Goal: Feedback & Contribution: Contribute content

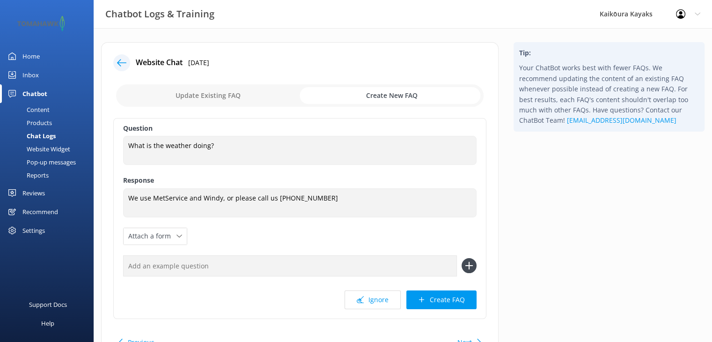
click at [37, 136] on div "Chat Logs" at bounding box center [31, 135] width 50 height 13
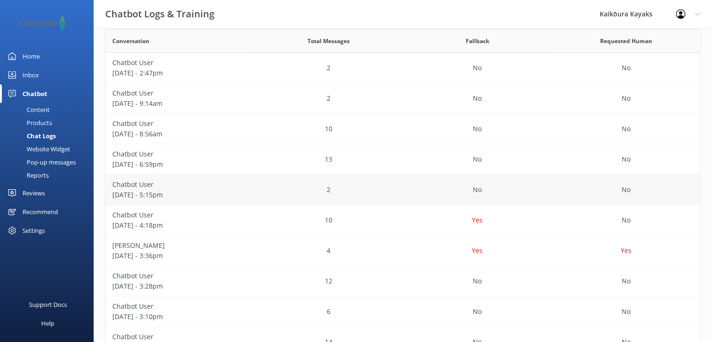
scroll to position [187, 0]
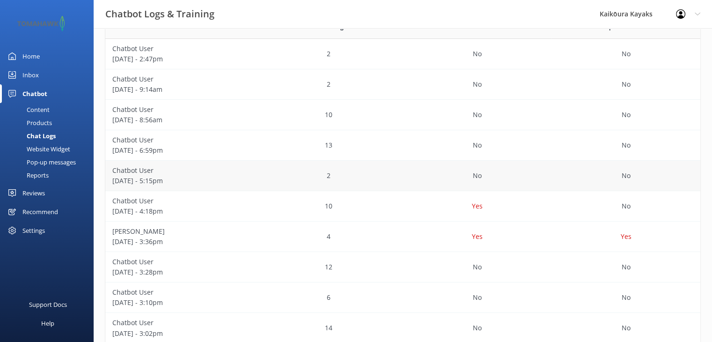
click at [150, 180] on p "[DATE] - 5:15pm" at bounding box center [179, 180] width 135 height 10
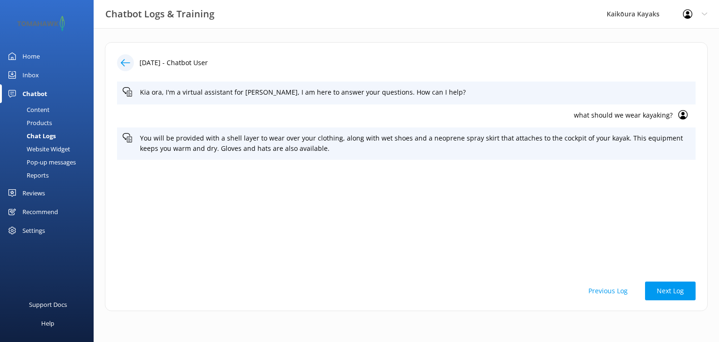
click at [122, 61] on use at bounding box center [125, 62] width 9 height 7
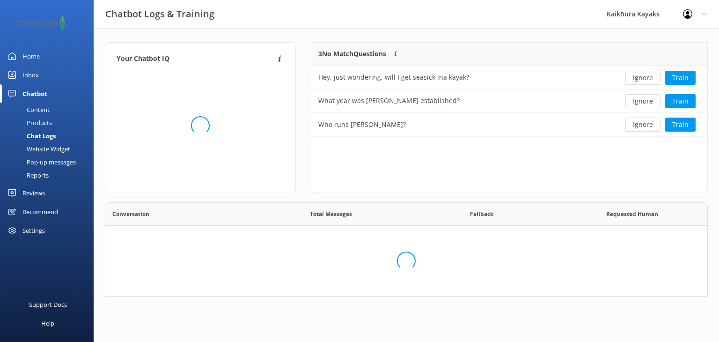
scroll to position [87, 384]
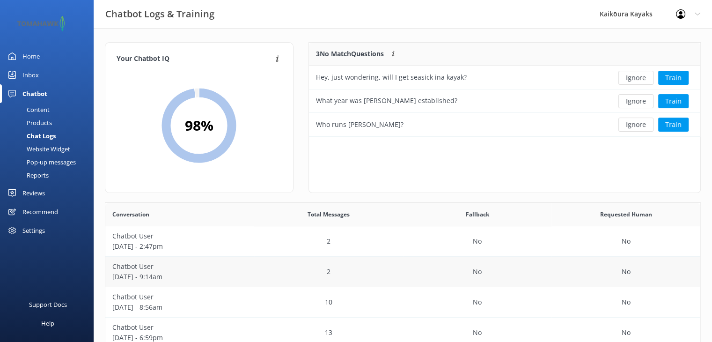
click at [160, 274] on p "[DATE] - 9:14am" at bounding box center [179, 276] width 135 height 10
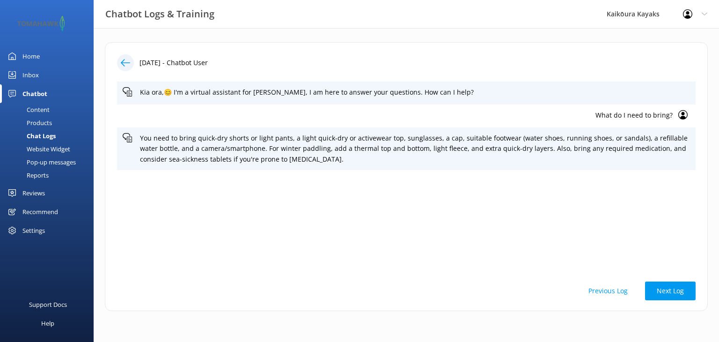
click at [43, 109] on div "Content" at bounding box center [28, 109] width 44 height 13
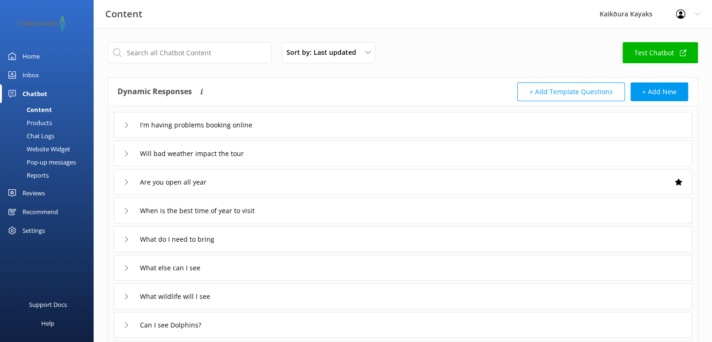
click at [45, 136] on div "Chat Logs" at bounding box center [30, 135] width 49 height 13
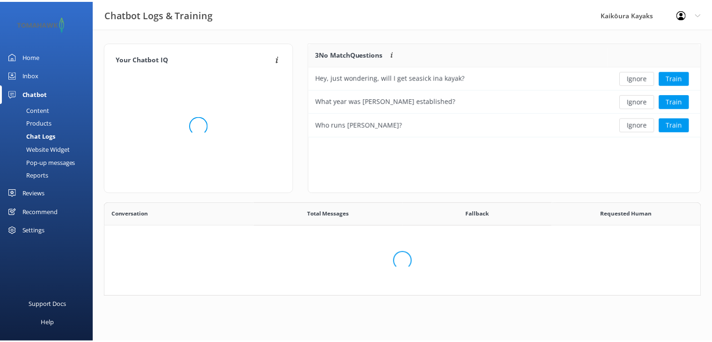
scroll to position [87, 384]
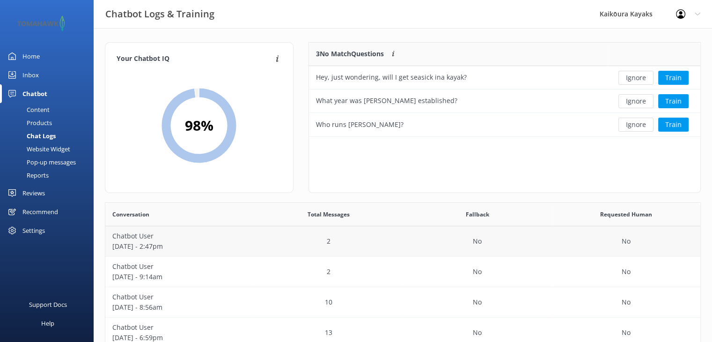
click at [196, 245] on p "[DATE] - 2:47pm" at bounding box center [179, 246] width 135 height 10
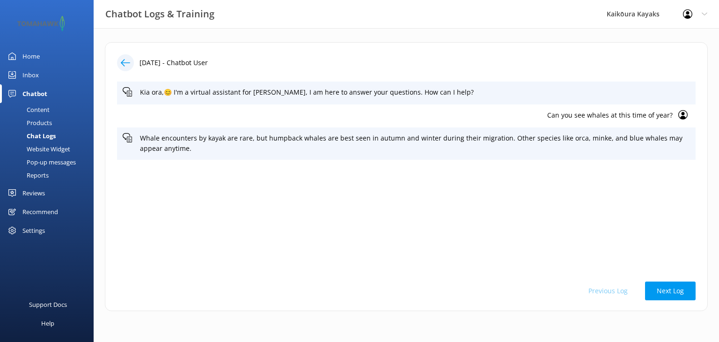
click at [37, 110] on div "Content" at bounding box center [28, 109] width 44 height 13
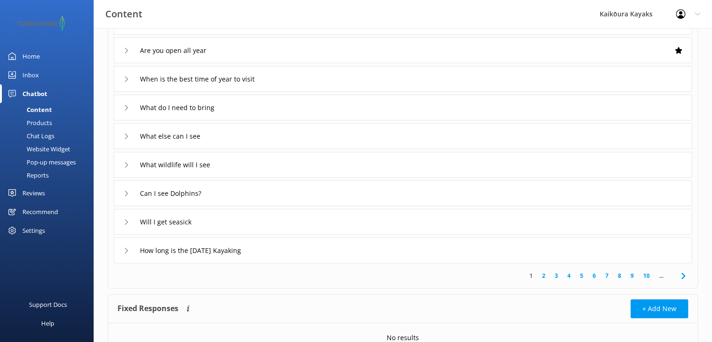
scroll to position [140, 0]
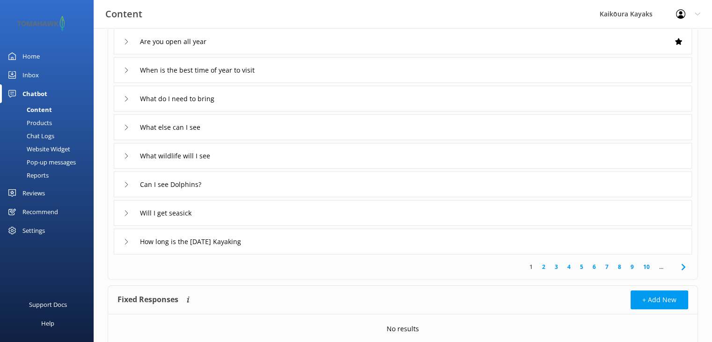
click at [541, 265] on link "2" at bounding box center [543, 266] width 13 height 9
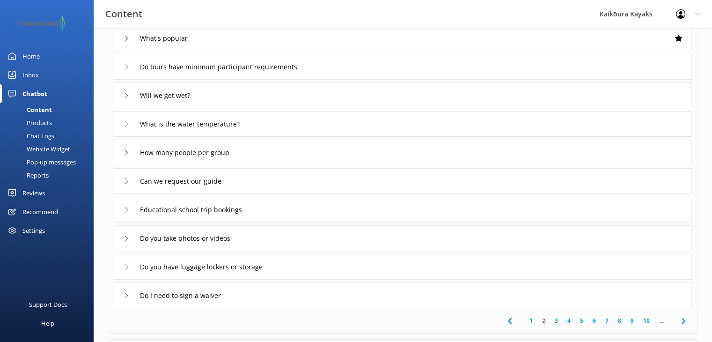
scroll to position [94, 0]
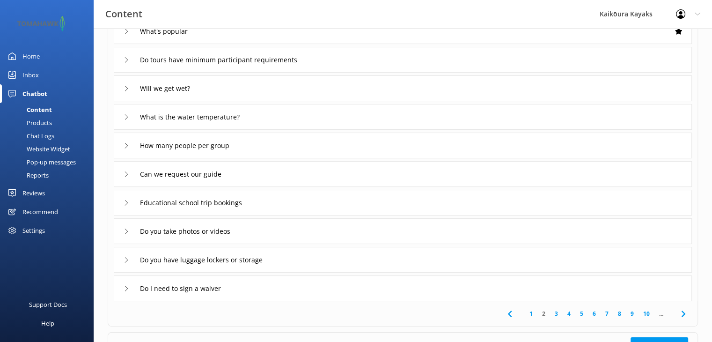
click at [556, 311] on link "3" at bounding box center [556, 313] width 13 height 9
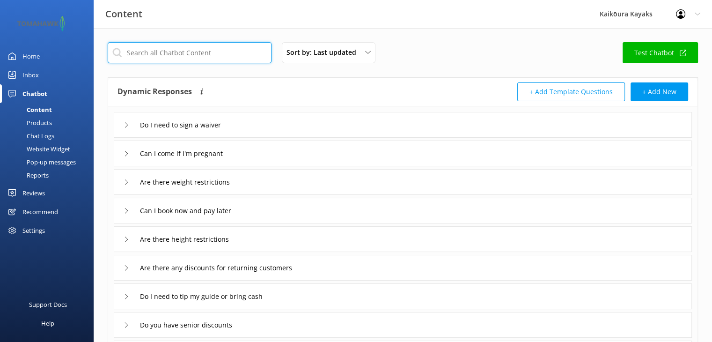
click at [193, 55] on input "text" at bounding box center [190, 52] width 164 height 21
type input "c"
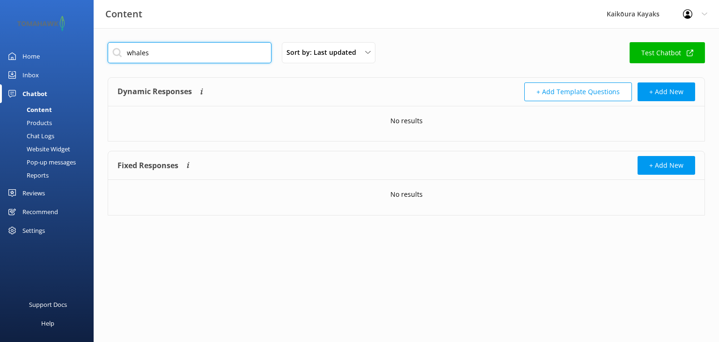
type input "whales"
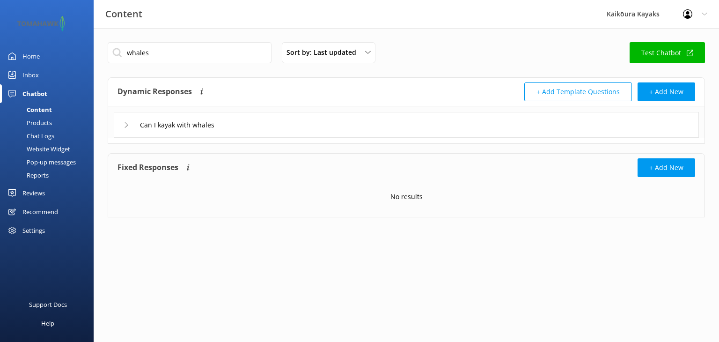
click at [125, 125] on icon at bounding box center [127, 125] width 6 height 6
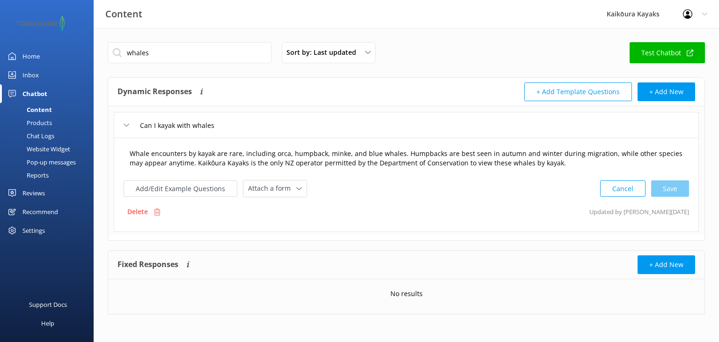
click at [547, 152] on textarea "Whale encounters by kayak are rare, including orca, humpback, minke, and blue w…" at bounding box center [405, 158] width 563 height 29
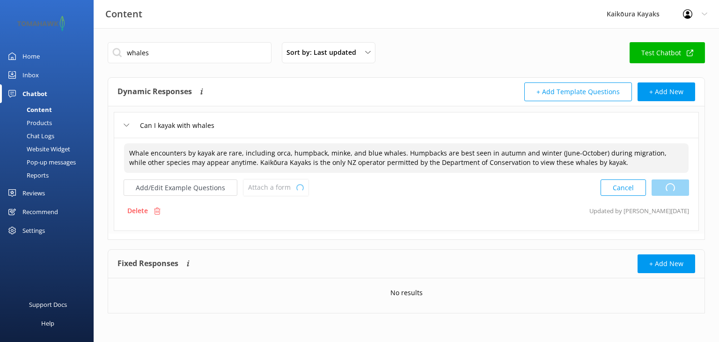
click at [672, 186] on div "Cancel Loading.." at bounding box center [644, 187] width 88 height 17
type textarea "Whale encounters by kayak are rare, including orca, humpback, minke, and blue w…"
click at [37, 133] on div "Chat Logs" at bounding box center [30, 135] width 49 height 13
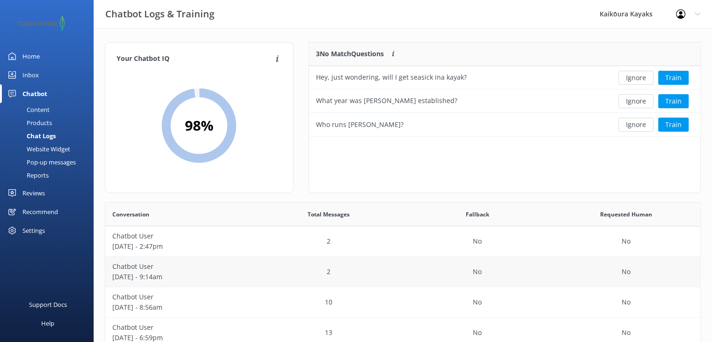
scroll to position [47, 0]
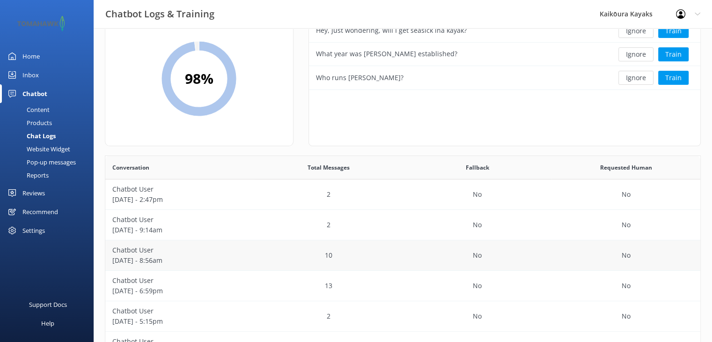
click at [151, 255] on p "[DATE] - 8:56am" at bounding box center [179, 260] width 135 height 10
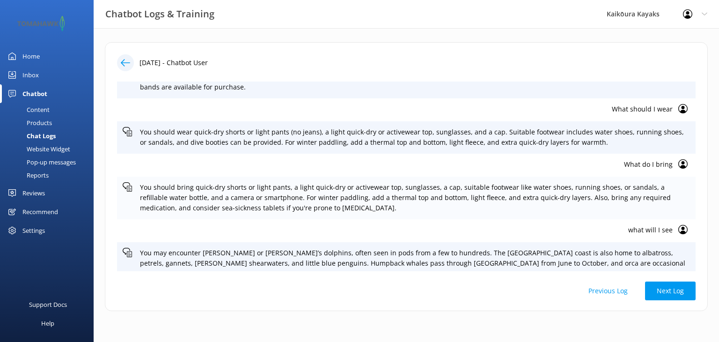
scroll to position [110, 0]
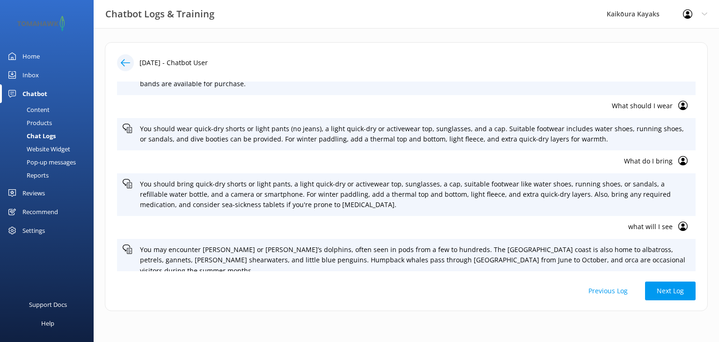
click at [121, 60] on icon at bounding box center [125, 62] width 9 height 9
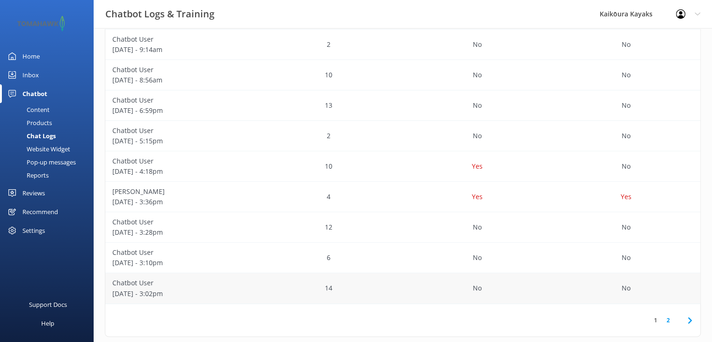
scroll to position [193, 0]
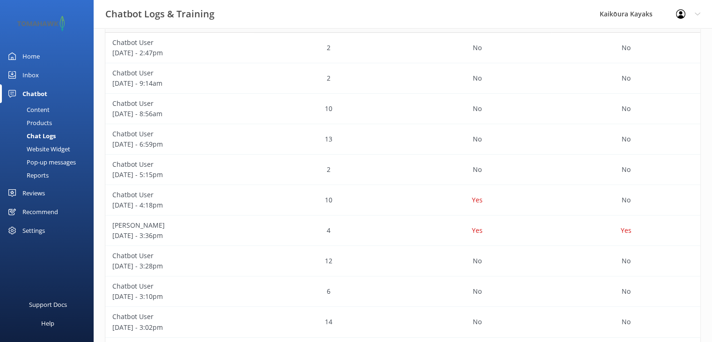
click at [32, 108] on div "Content" at bounding box center [28, 109] width 44 height 13
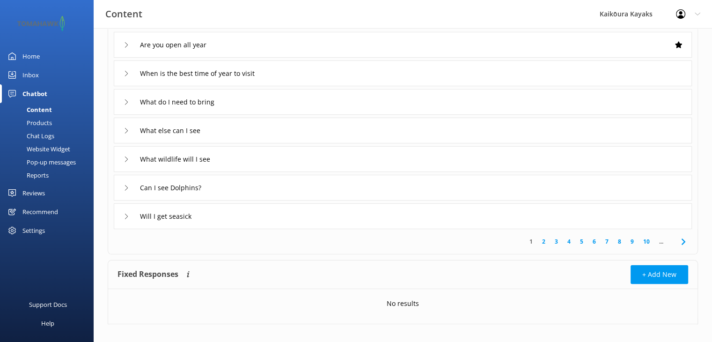
scroll to position [176, 0]
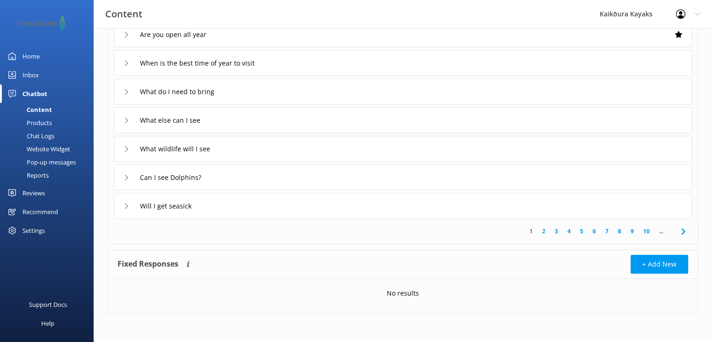
click at [644, 230] on link "10" at bounding box center [646, 231] width 16 height 9
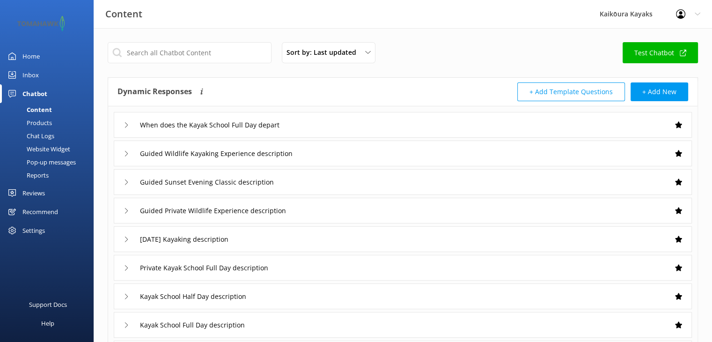
click at [384, 186] on div "Guided Sunset Evening Classic description" at bounding box center [403, 182] width 578 height 26
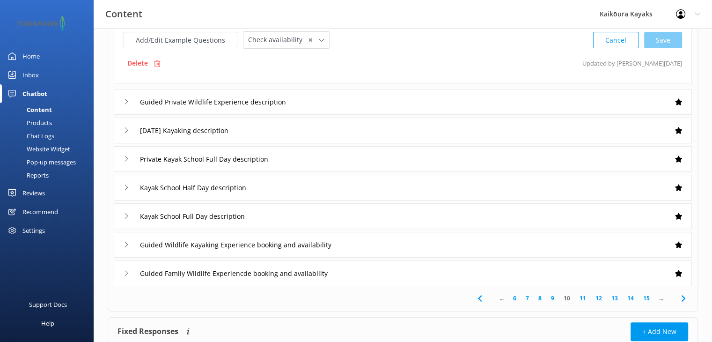
scroll to position [271, 0]
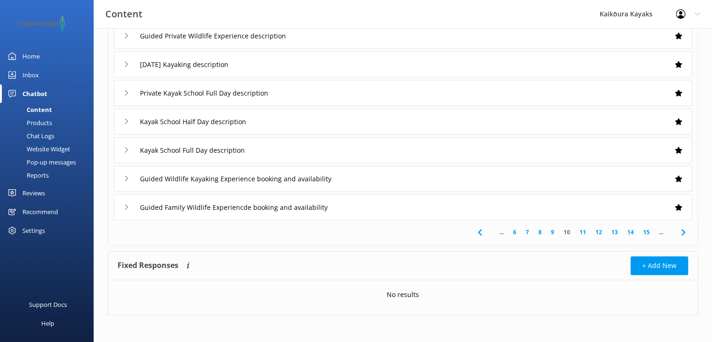
click at [373, 208] on div "Guided Family Wildlife Experiencde booking and availability" at bounding box center [403, 207] width 578 height 26
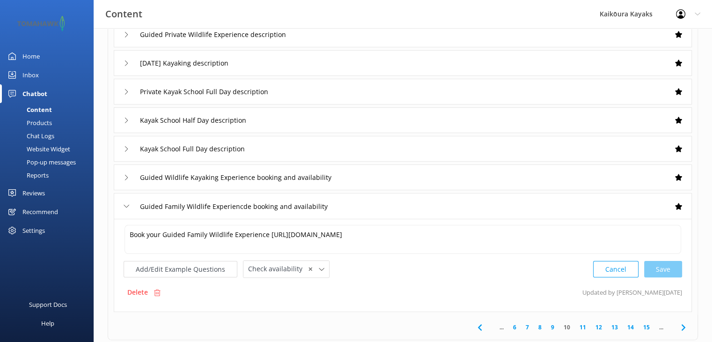
click at [646, 324] on link "15" at bounding box center [646, 326] width 16 height 9
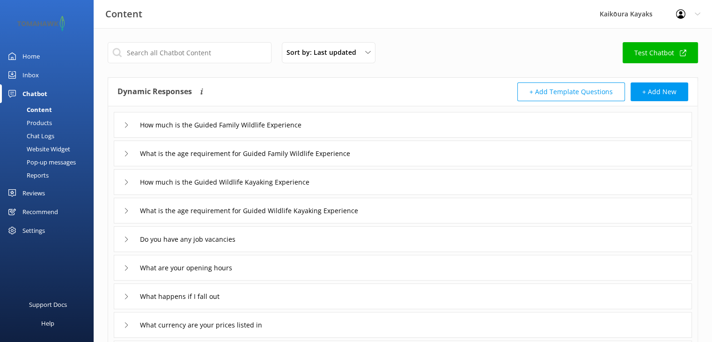
click at [395, 128] on div "How much is the Guided Family Wildlife Experience" at bounding box center [403, 125] width 578 height 26
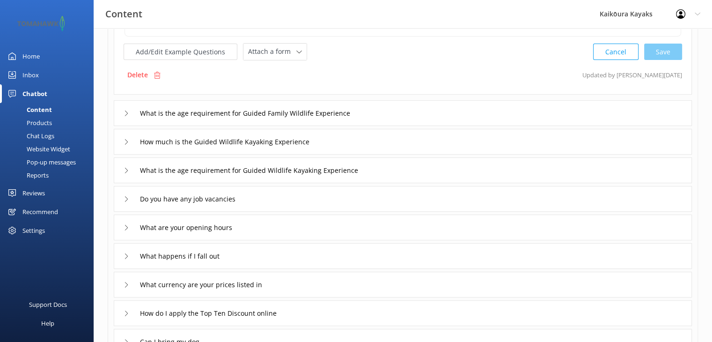
scroll to position [140, 0]
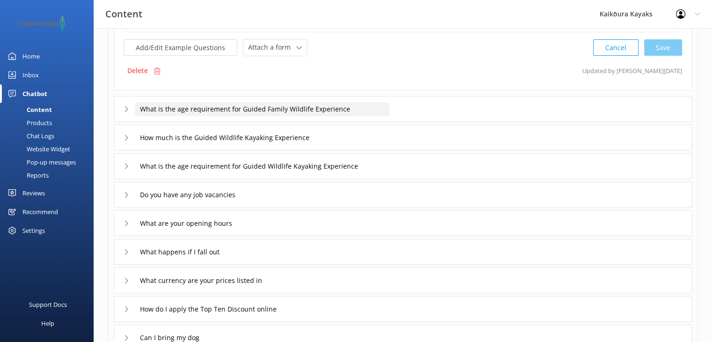
click at [363, 111] on input "What is the age requirement for Guided Family Wildlife Experience" at bounding box center [262, 109] width 255 height 14
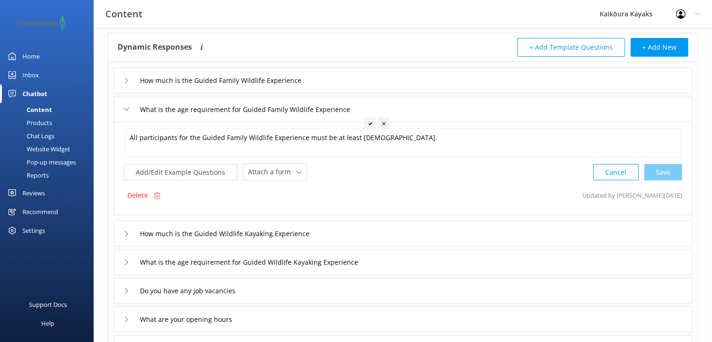
click at [367, 234] on div "How much is the Guided Wildlife Kayaking Experience" at bounding box center [403, 233] width 578 height 26
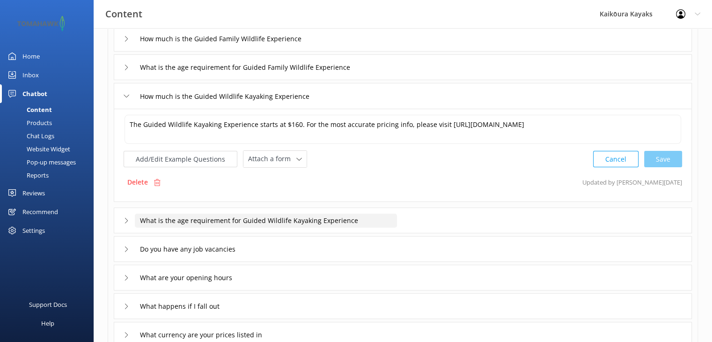
scroll to position [138, 0]
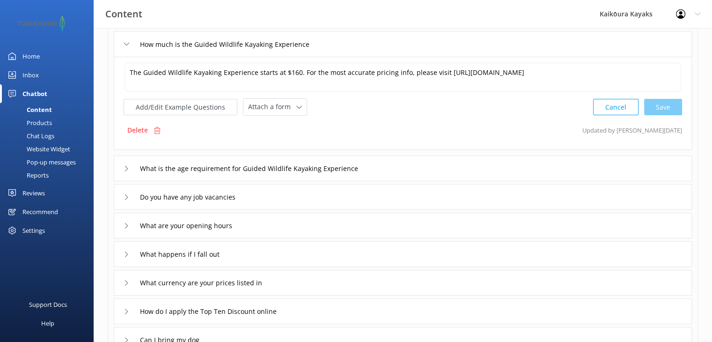
click at [369, 196] on div "Do you have any job vacancies" at bounding box center [403, 197] width 578 height 26
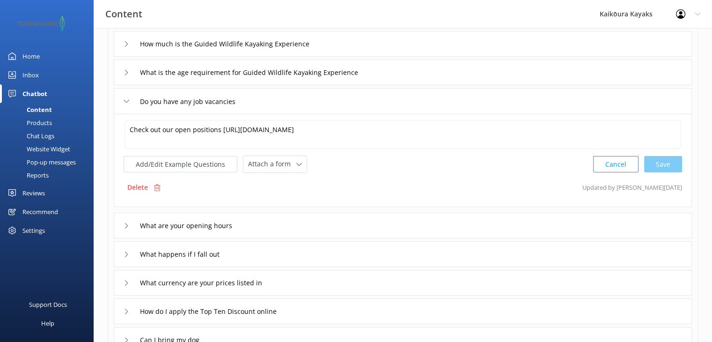
click at [352, 224] on div "What are your opening hours" at bounding box center [403, 225] width 578 height 26
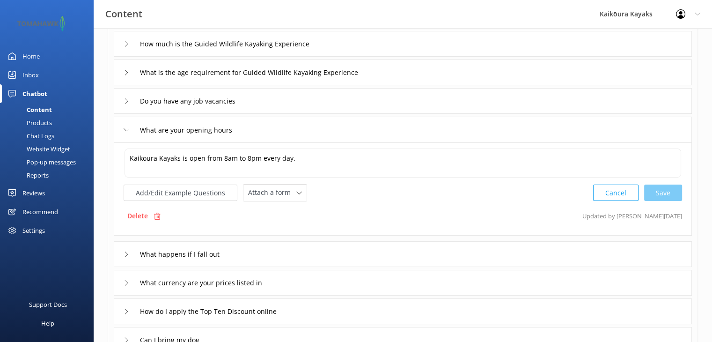
click at [301, 229] on div "Kaikoura Kayaks is open from 8am to 8pm every day. Kaikoura Kayaks is open from…" at bounding box center [403, 188] width 578 height 93
click at [230, 223] on div "Delete Updated by [PERSON_NAME] [DATE]" at bounding box center [403, 216] width 558 height 18
click at [127, 251] on icon at bounding box center [127, 254] width 6 height 6
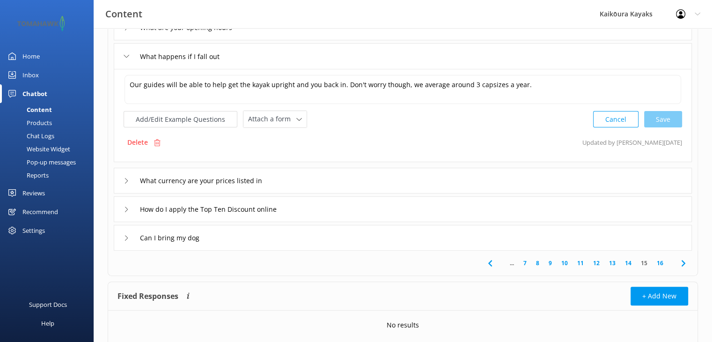
scroll to position [271, 0]
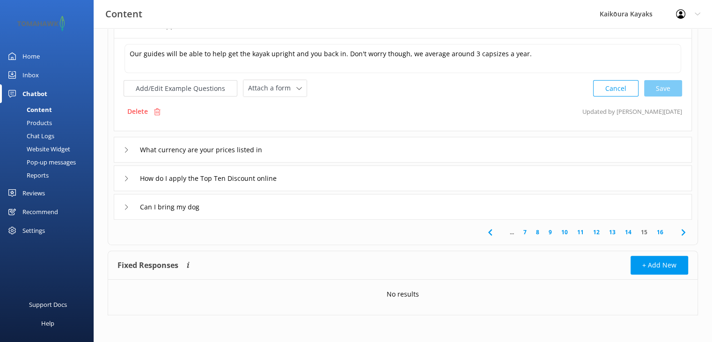
click at [124, 147] on div "What currency are your prices listed in" at bounding box center [202, 149] width 157 height 15
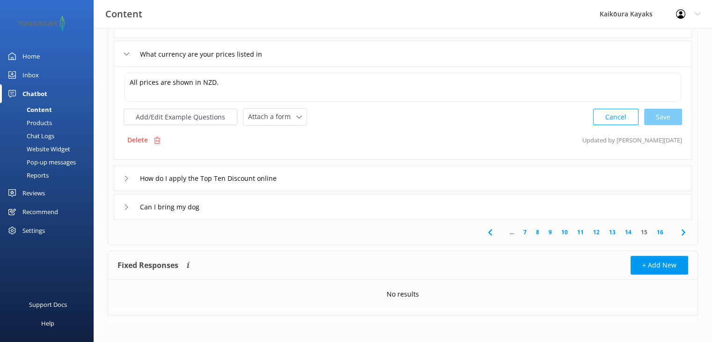
click at [128, 181] on div "How do I apply the Top Ten Discount online" at bounding box center [208, 177] width 168 height 15
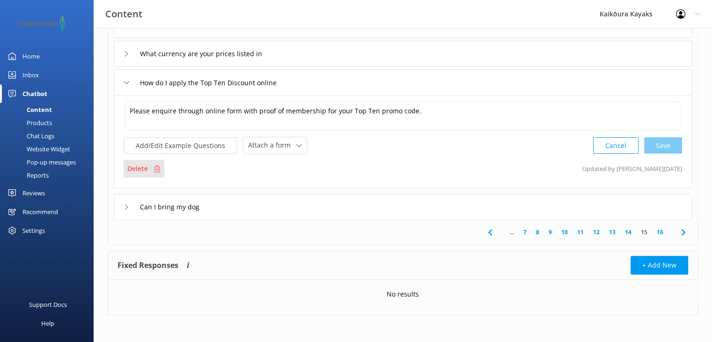
click at [124, 175] on div "Delete" at bounding box center [144, 169] width 41 height 18
click at [125, 204] on icon at bounding box center [127, 207] width 6 height 6
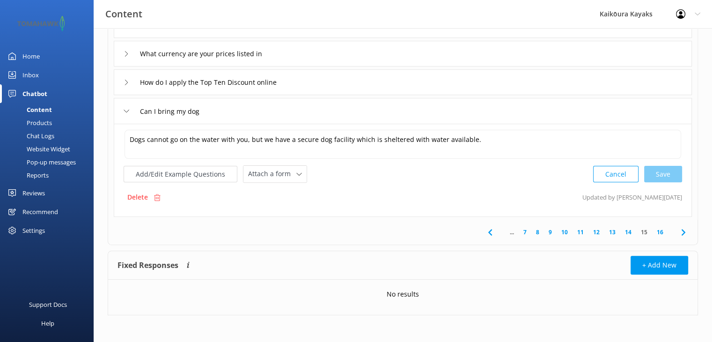
click at [662, 230] on link "16" at bounding box center [660, 231] width 16 height 9
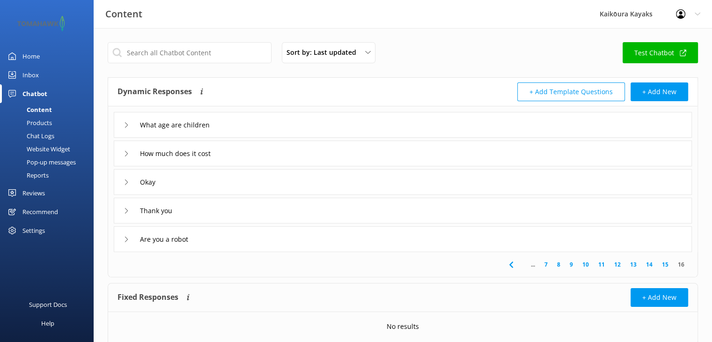
click at [128, 152] on icon at bounding box center [127, 154] width 6 height 6
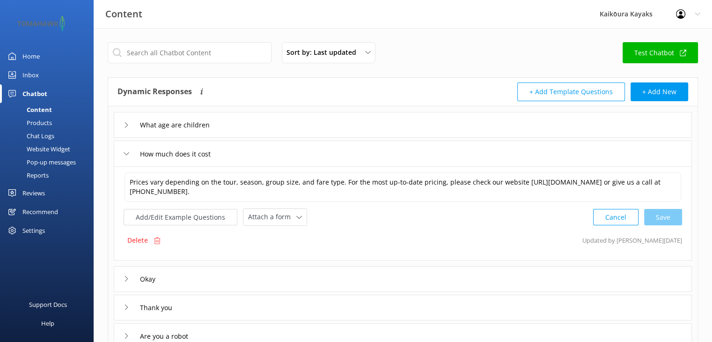
click at [125, 123] on icon at bounding box center [127, 125] width 6 height 6
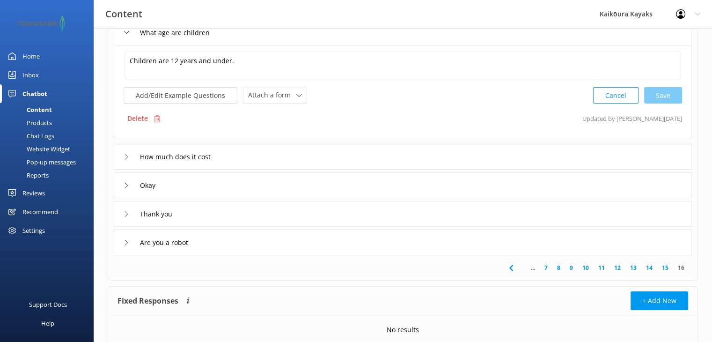
scroll to position [94, 0]
click at [124, 210] on icon at bounding box center [127, 213] width 6 height 6
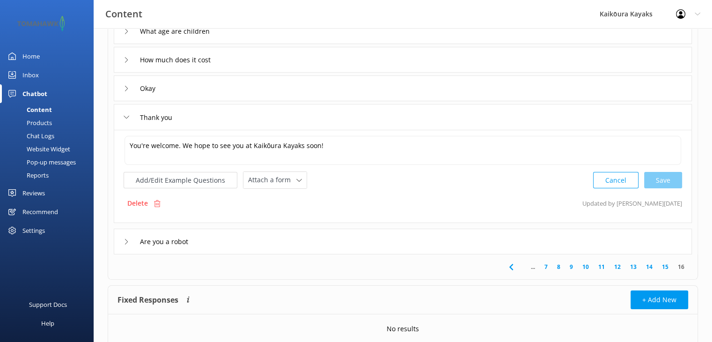
click at [127, 241] on use at bounding box center [126, 241] width 3 height 5
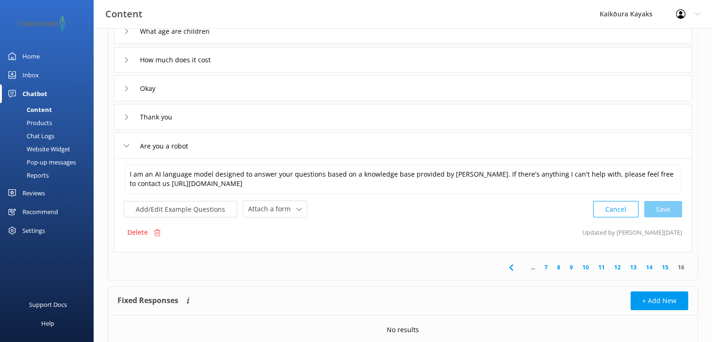
click at [124, 88] on icon at bounding box center [127, 89] width 6 height 6
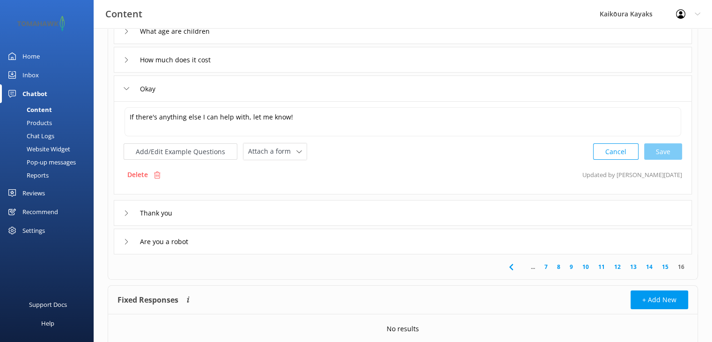
click at [128, 87] on icon at bounding box center [127, 89] width 6 height 6
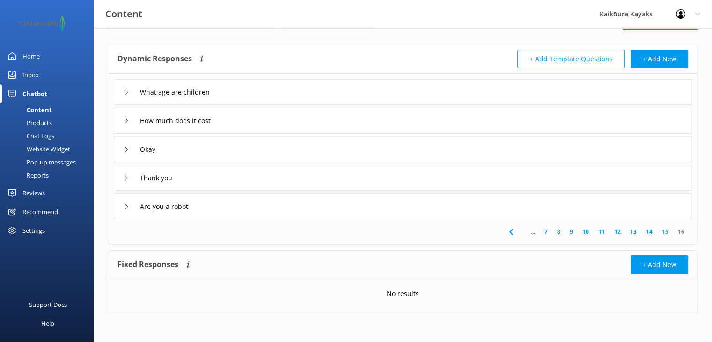
click at [127, 149] on use at bounding box center [126, 148] width 3 height 5
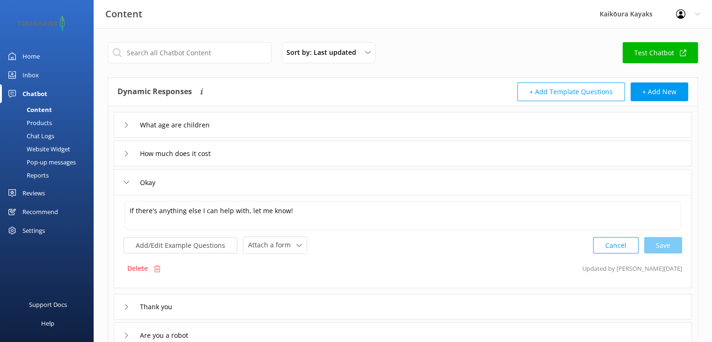
click at [40, 191] on div "Reviews" at bounding box center [33, 192] width 22 height 19
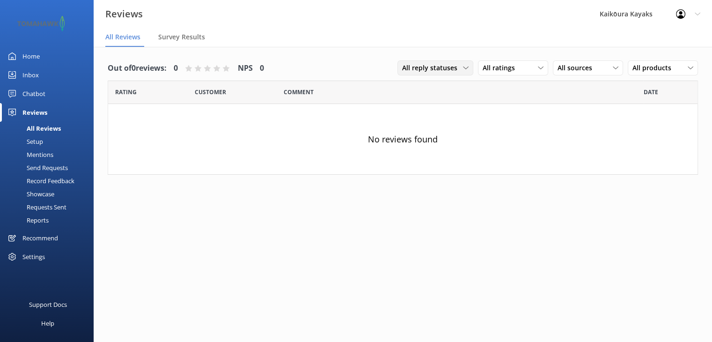
click at [463, 68] on icon at bounding box center [466, 68] width 6 height 6
click at [517, 136] on div "No reviews found" at bounding box center [402, 139] width 589 height 70
click at [39, 140] on div "Setup" at bounding box center [24, 141] width 37 height 13
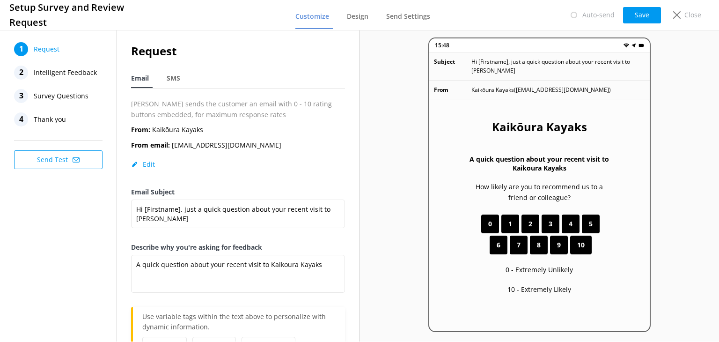
scroll to position [47, 0]
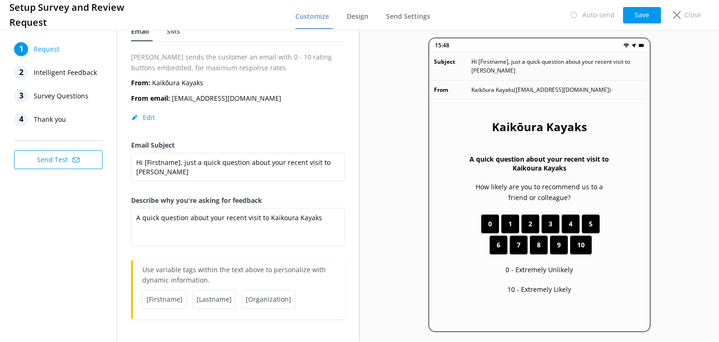
click at [42, 94] on span "Survey Questions" at bounding box center [61, 96] width 55 height 14
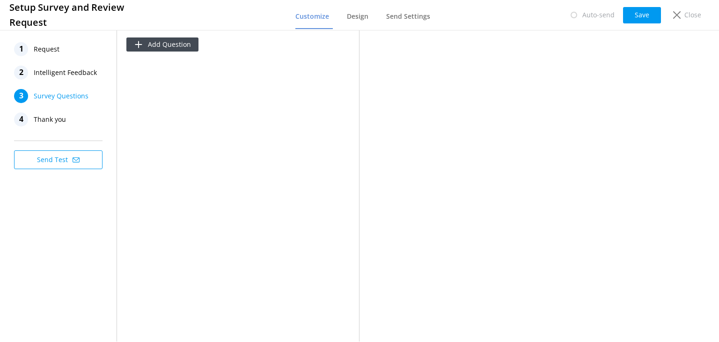
click at [56, 92] on span "Survey Questions" at bounding box center [61, 96] width 55 height 14
click at [42, 73] on span "Intelligent Feedback" at bounding box center [65, 73] width 63 height 14
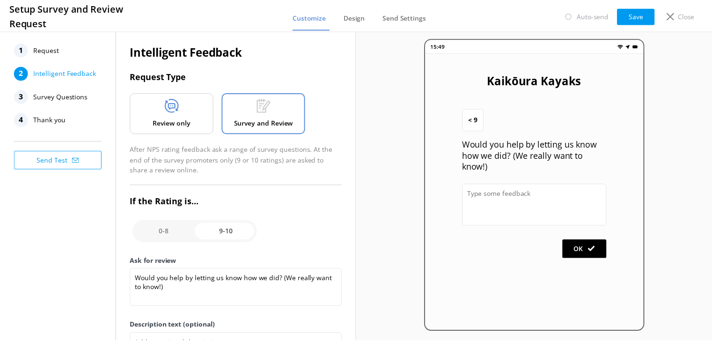
scroll to position [47, 0]
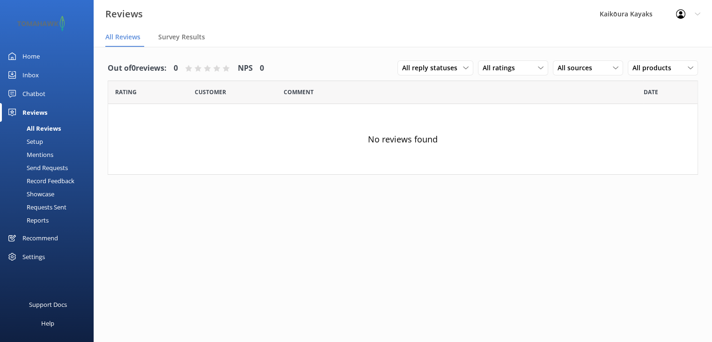
click at [37, 57] on div "Home" at bounding box center [30, 56] width 17 height 19
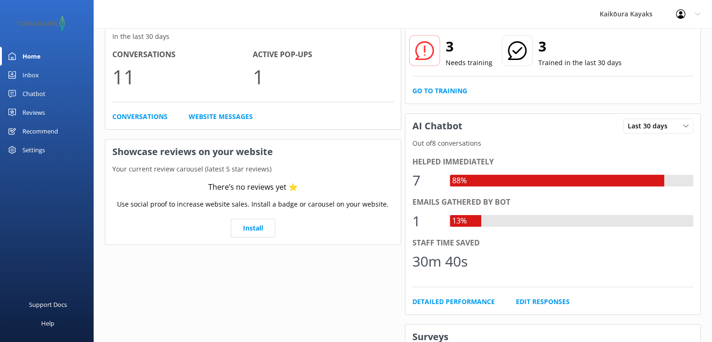
scroll to position [39, 0]
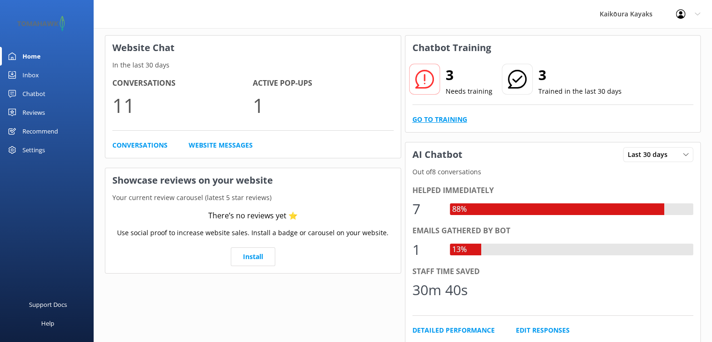
click at [444, 121] on link "Go to Training" at bounding box center [439, 119] width 55 height 10
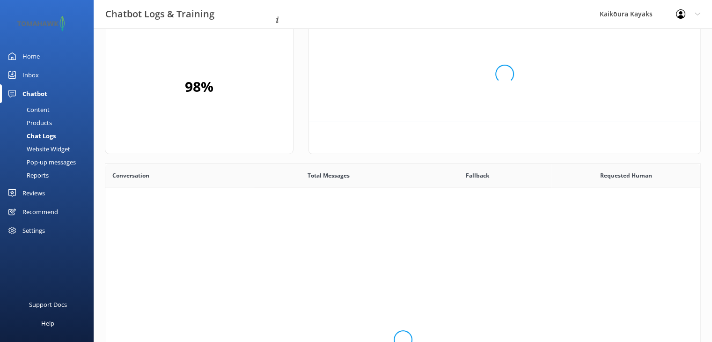
scroll to position [7, 7]
